Goal: Information Seeking & Learning: Learn about a topic

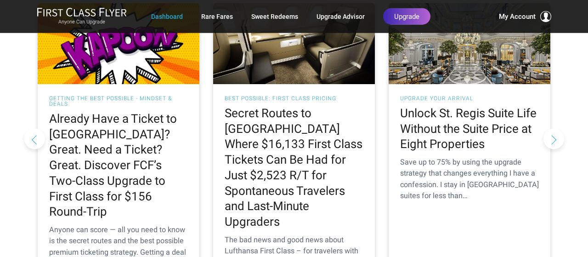
scroll to position [939, 0]
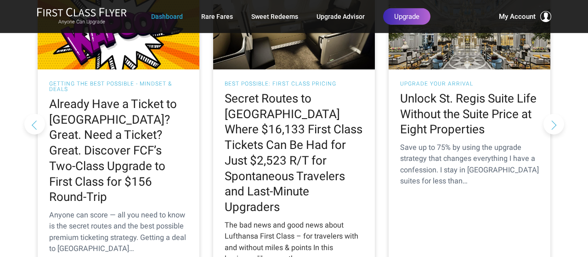
click at [306, 119] on h2 "Secret Routes to [GEOGRAPHIC_DATA] Where $16,133 First Class Tickets Can Be Had…" at bounding box center [294, 153] width 139 height 124
click at [279, 153] on h2 "Secret Routes to [GEOGRAPHIC_DATA] Where $16,133 First Class Tickets Can Be Had…" at bounding box center [294, 153] width 139 height 124
click at [277, 115] on h2 "Secret Routes to [GEOGRAPHIC_DATA] Where $16,133 First Class Tickets Can Be Had…" at bounding box center [294, 153] width 139 height 124
click at [552, 113] on button "Next slide" at bounding box center [553, 123] width 21 height 21
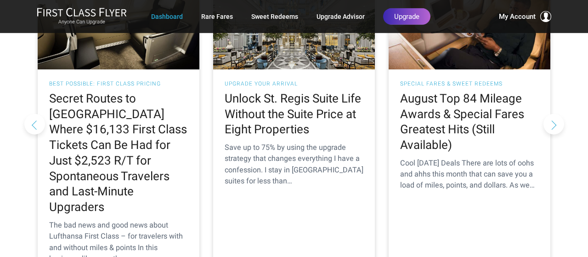
click at [552, 113] on button "Next slide" at bounding box center [553, 123] width 21 height 21
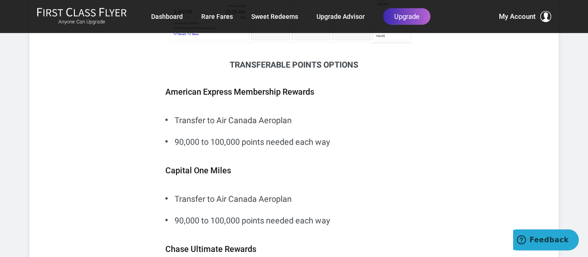
scroll to position [1737, 0]
